Goal: Find specific page/section: Find specific page/section

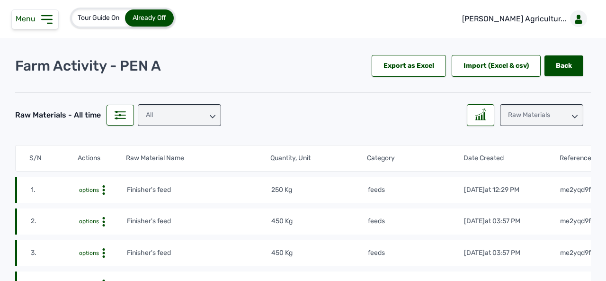
click at [213, 116] on icon at bounding box center [213, 116] width 6 height 3
click at [157, 115] on div "All" at bounding box center [179, 115] width 83 height 22
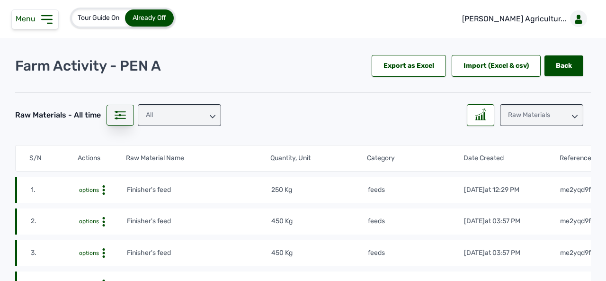
click at [119, 112] on icon at bounding box center [120, 115] width 11 height 9
select select "All time"
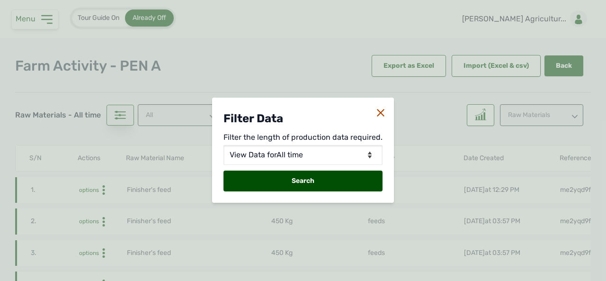
click at [119, 112] on div "Filter Data Filter the length of production data required. View Data for Today …" at bounding box center [303, 140] width 606 height 281
click at [383, 111] on icon at bounding box center [381, 113] width 8 height 8
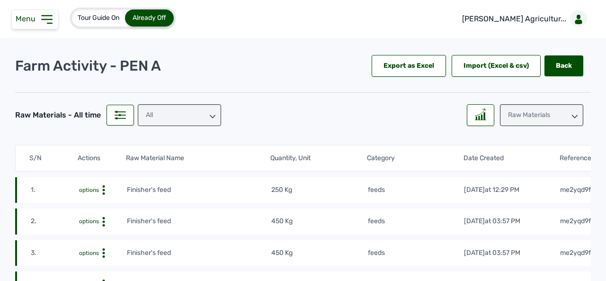
click at [211, 116] on icon at bounding box center [213, 117] width 6 height 6
click at [211, 116] on icon at bounding box center [213, 115] width 6 height 6
click at [212, 117] on icon at bounding box center [213, 116] width 6 height 3
click at [212, 117] on icon at bounding box center [213, 115] width 6 height 6
click at [102, 15] on span "Tour Guide On" at bounding box center [99, 18] width 42 height 8
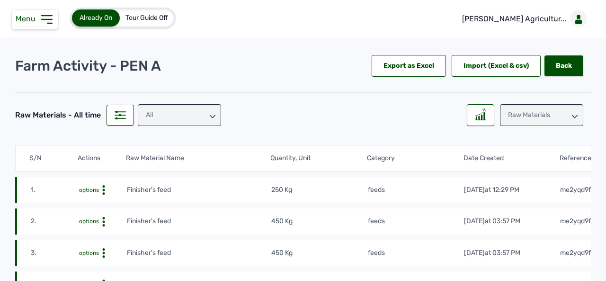
click at [182, 117] on div "All" at bounding box center [179, 115] width 83 height 22
click at [572, 116] on icon at bounding box center [575, 117] width 6 height 6
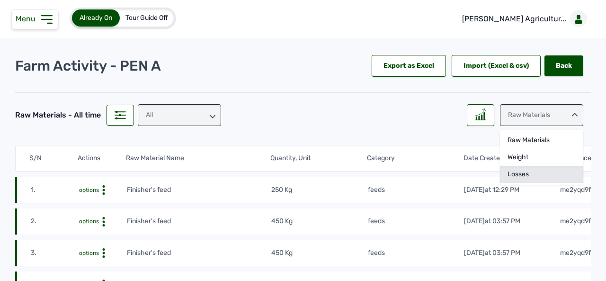
click at [539, 168] on div "Losses" at bounding box center [541, 174] width 83 height 17
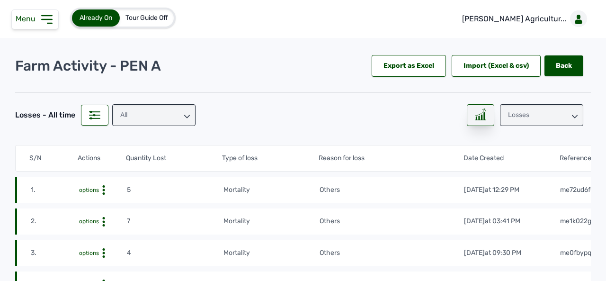
click at [482, 117] on rect at bounding box center [482, 117] width 1 height 5
click at [482, 115] on rect at bounding box center [482, 117] width 1 height 5
